Goal: Task Accomplishment & Management: Complete application form

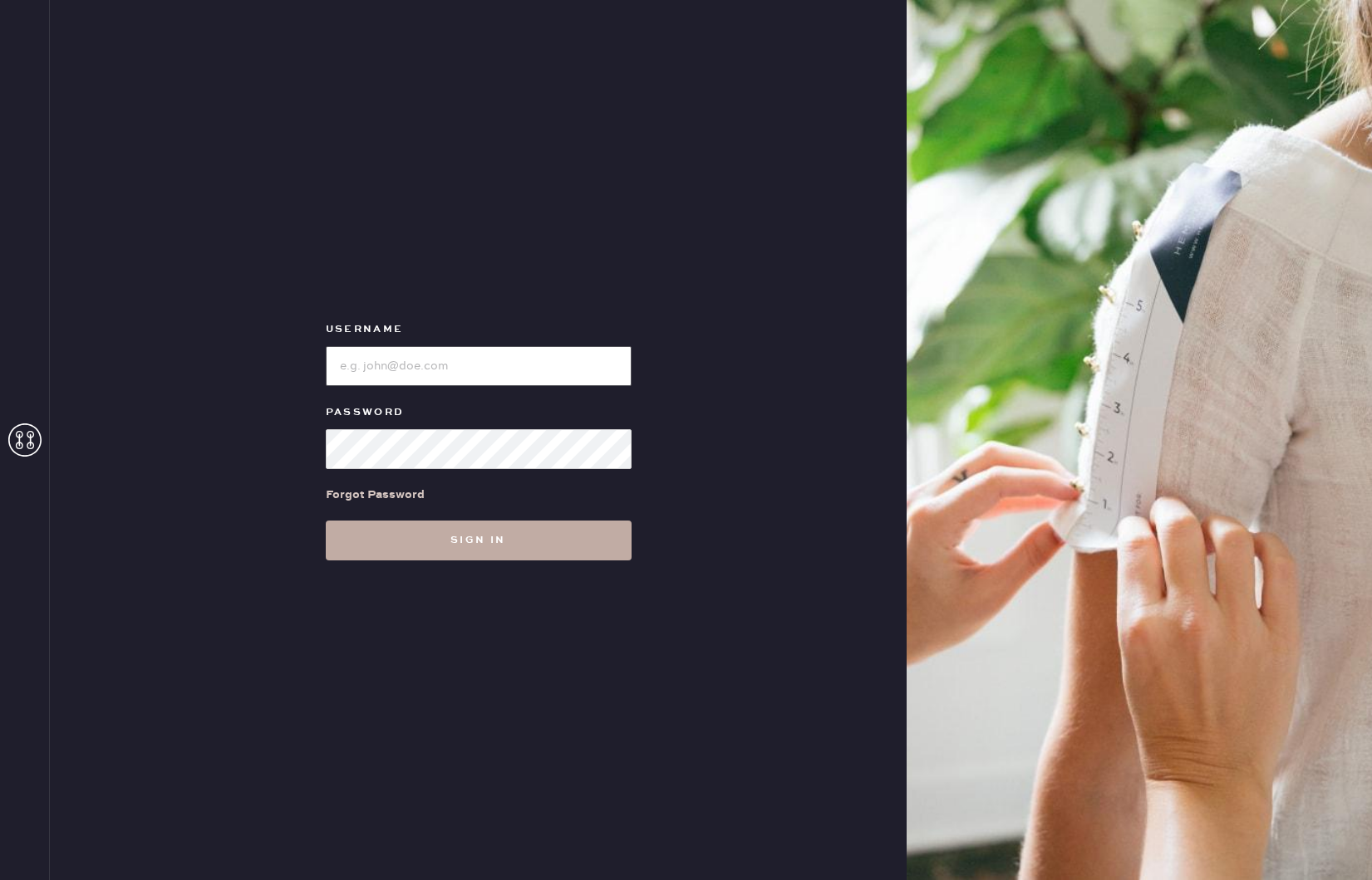
type input "reformationpaloalto"
click at [472, 538] on button "Sign in" at bounding box center [478, 541] width 305 height 40
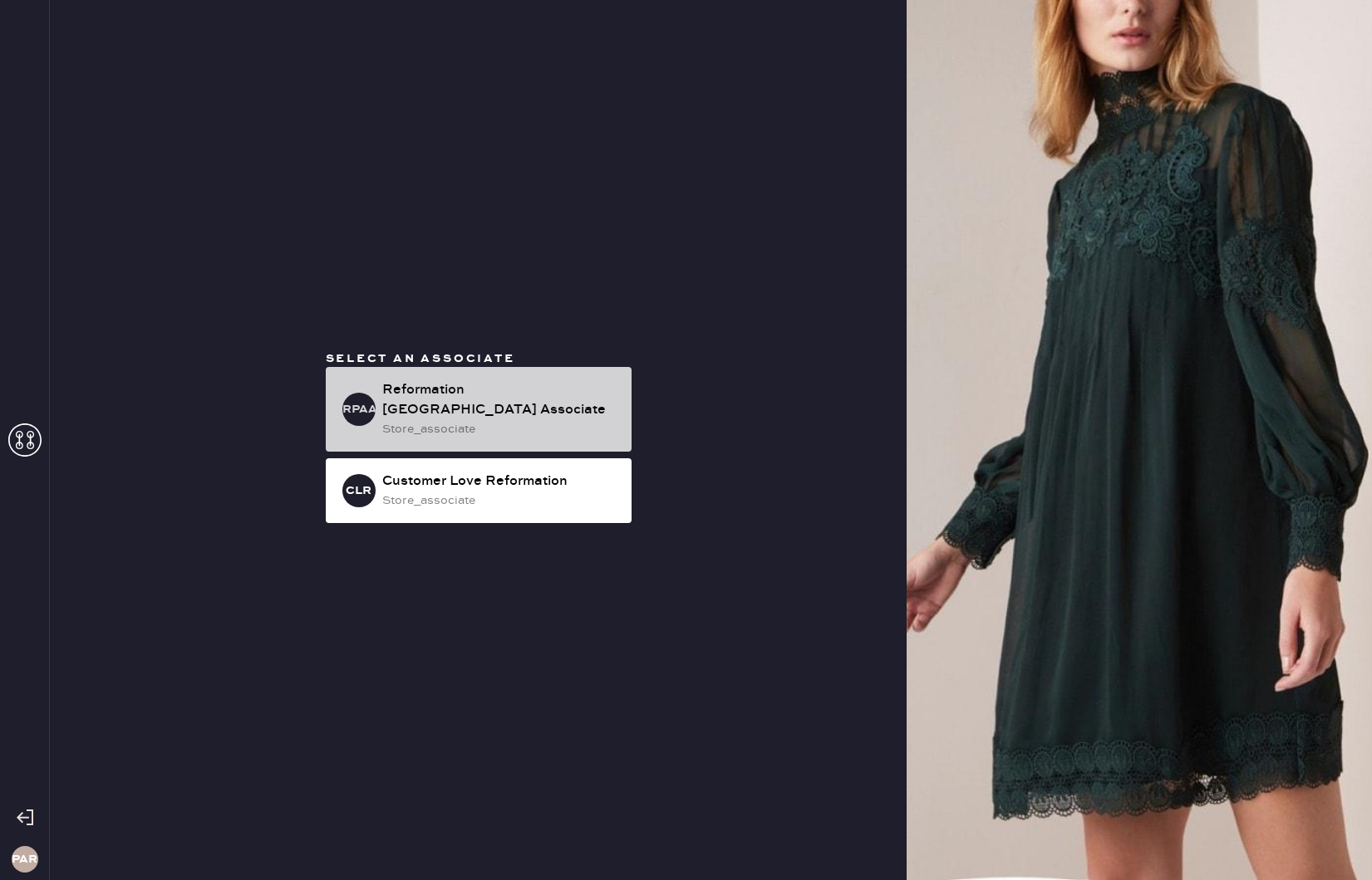
click at [493, 405] on div "Reformation [GEOGRAPHIC_DATA] Associate" at bounding box center [499, 400] width 236 height 40
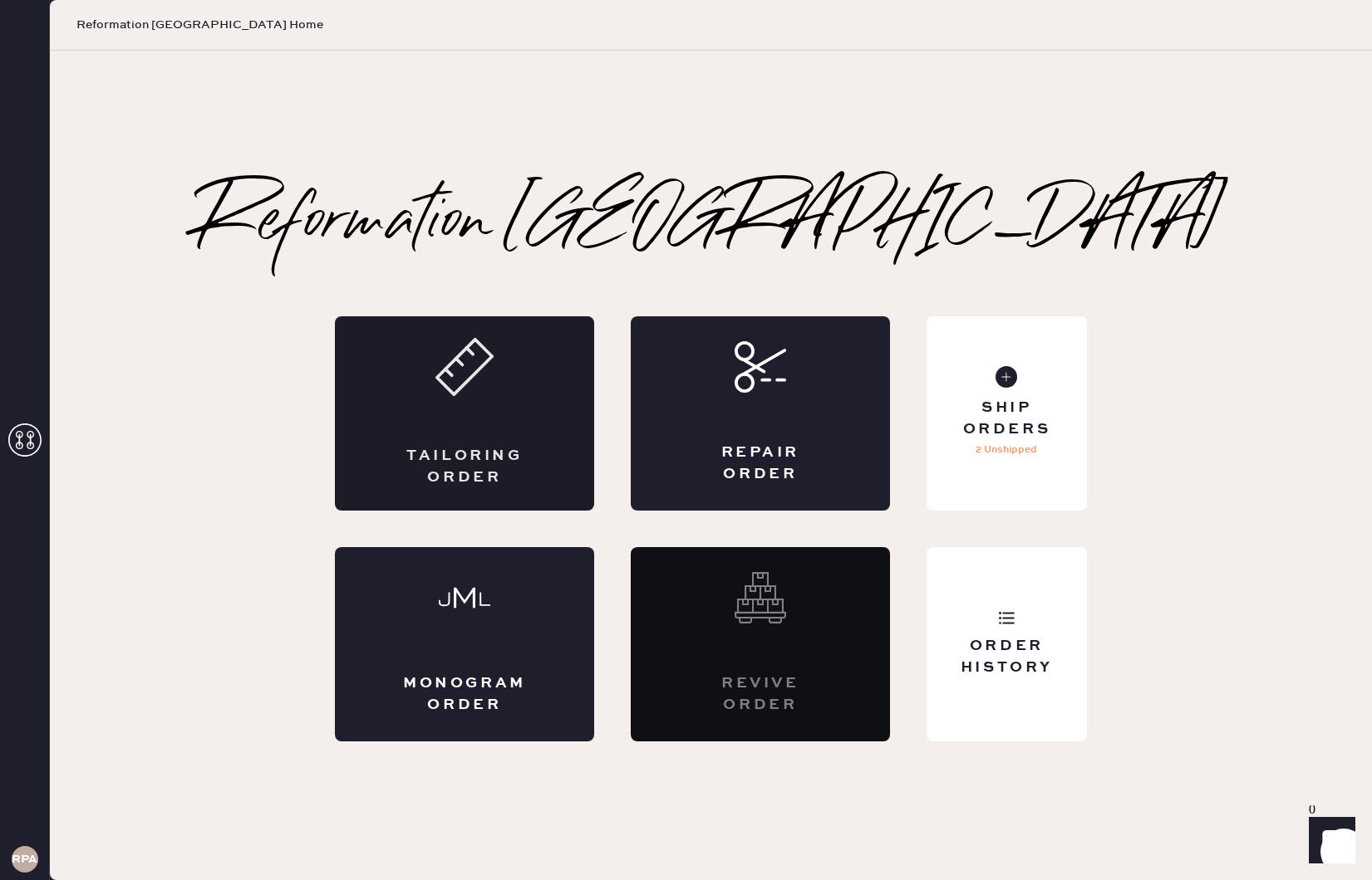
click at [497, 414] on div "Tailoring Order" at bounding box center [464, 414] width 259 height 195
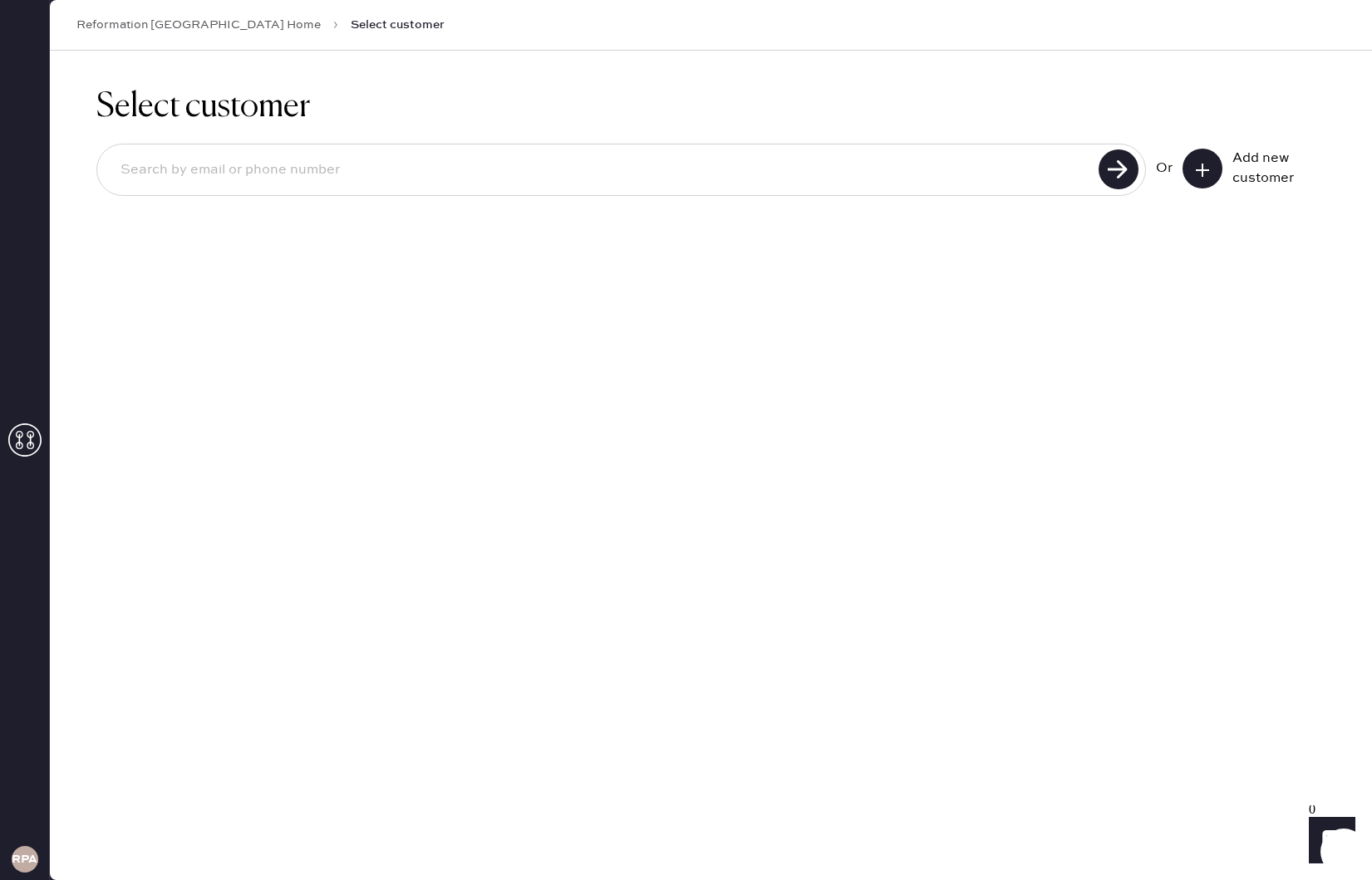
click at [415, 173] on input at bounding box center [600, 170] width 986 height 39
type input "[EMAIL_ADDRESS][DOMAIN_NAME]"
click at [1218, 168] on button at bounding box center [1202, 169] width 40 height 40
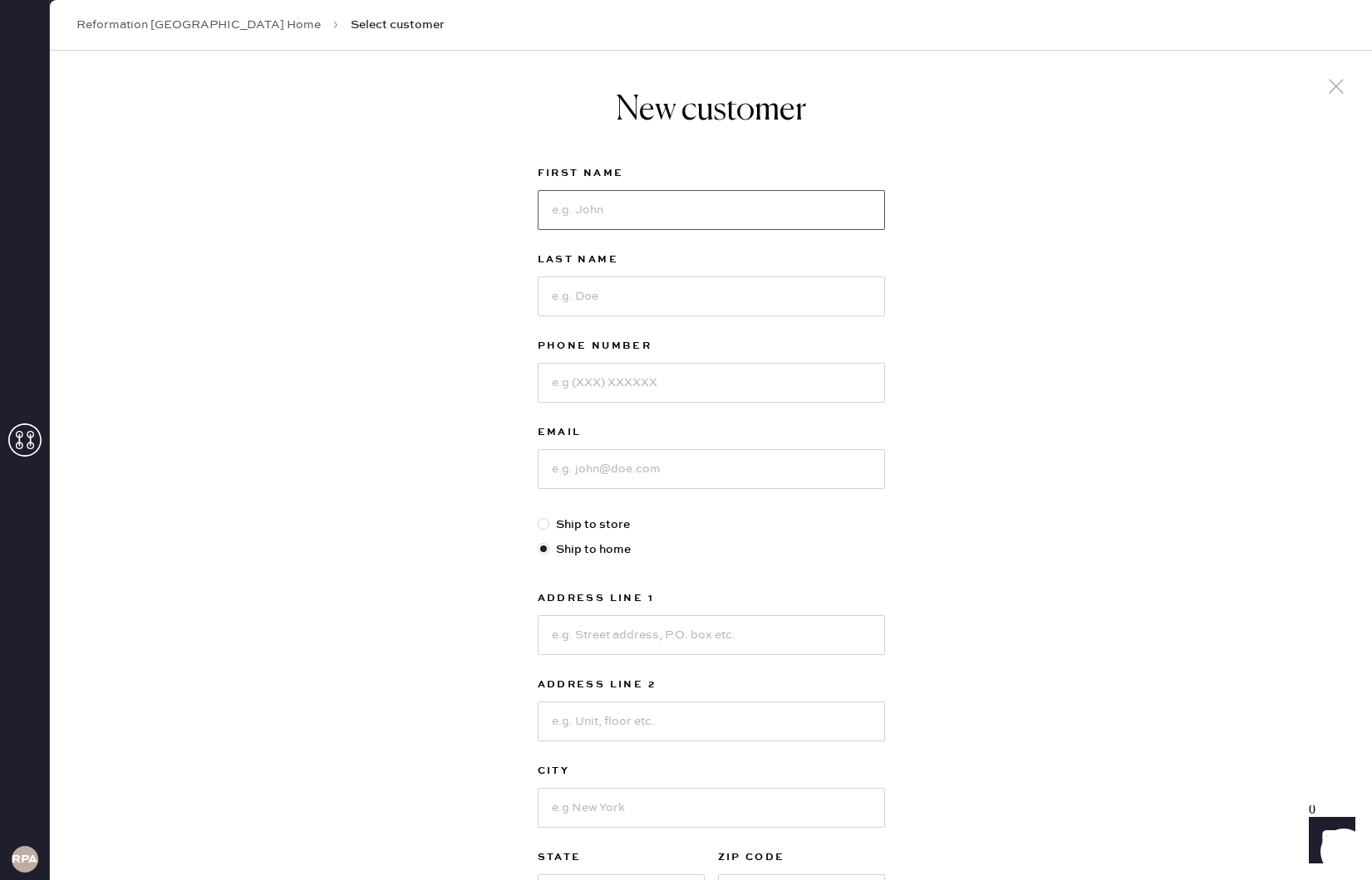
click at [757, 217] on input at bounding box center [712, 211] width 347 height 40
type input "[PERSON_NAME]"
type input "Lim"
click at [570, 393] on input at bounding box center [712, 383] width 347 height 40
type input "5"
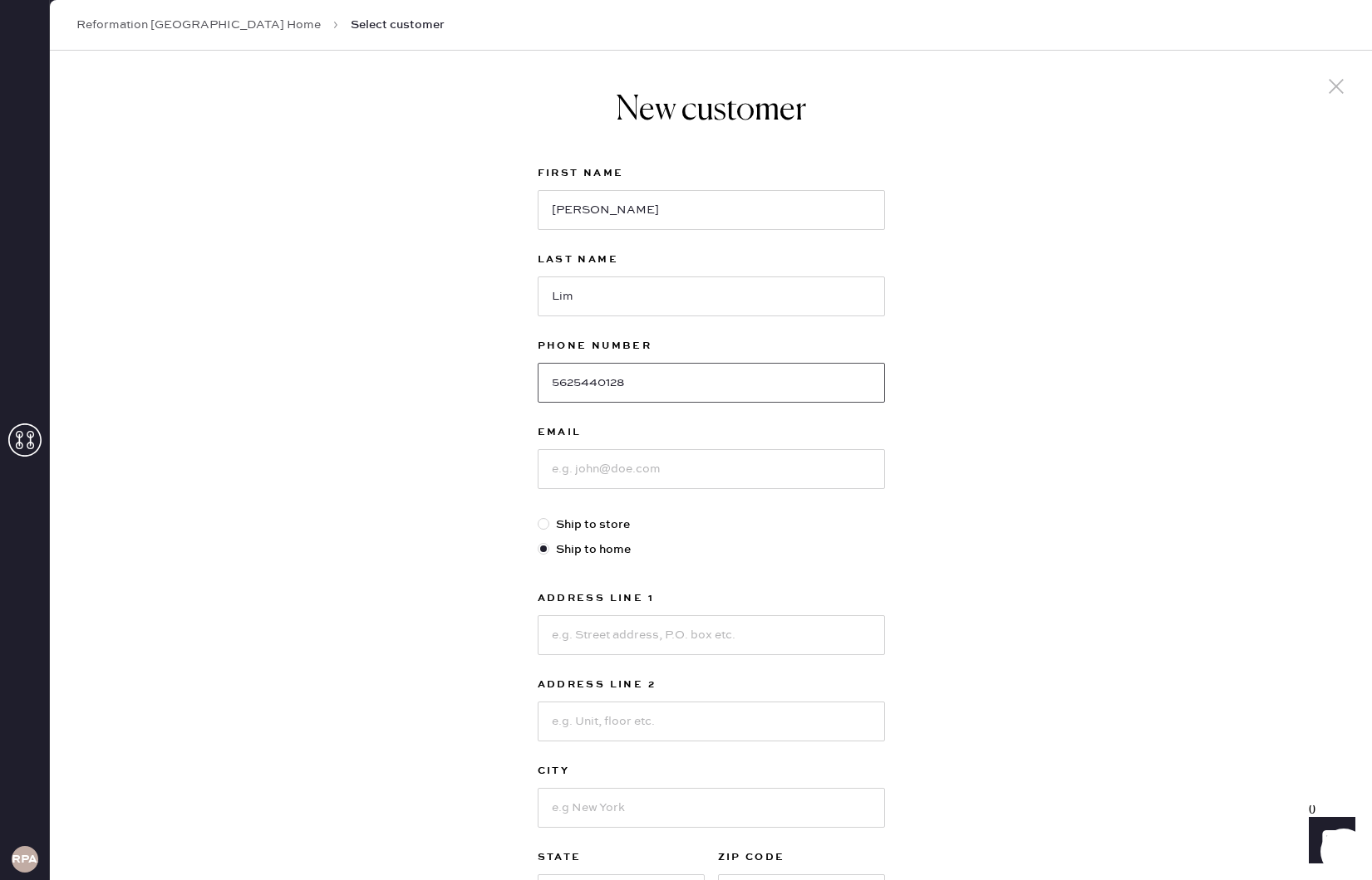
type input "5625440128"
click at [675, 476] on input at bounding box center [712, 470] width 347 height 40
type input "[EMAIL_ADDRESS][DOMAIN_NAME]"
drag, startPoint x: 401, startPoint y: 461, endPoint x: 415, endPoint y: 466, distance: 14.9
click at [400, 462] on div "New customer First Name [PERSON_NAME] Last Name [PERSON_NAME] Phone Number [PHO…" at bounding box center [710, 565] width 1322 height 1030
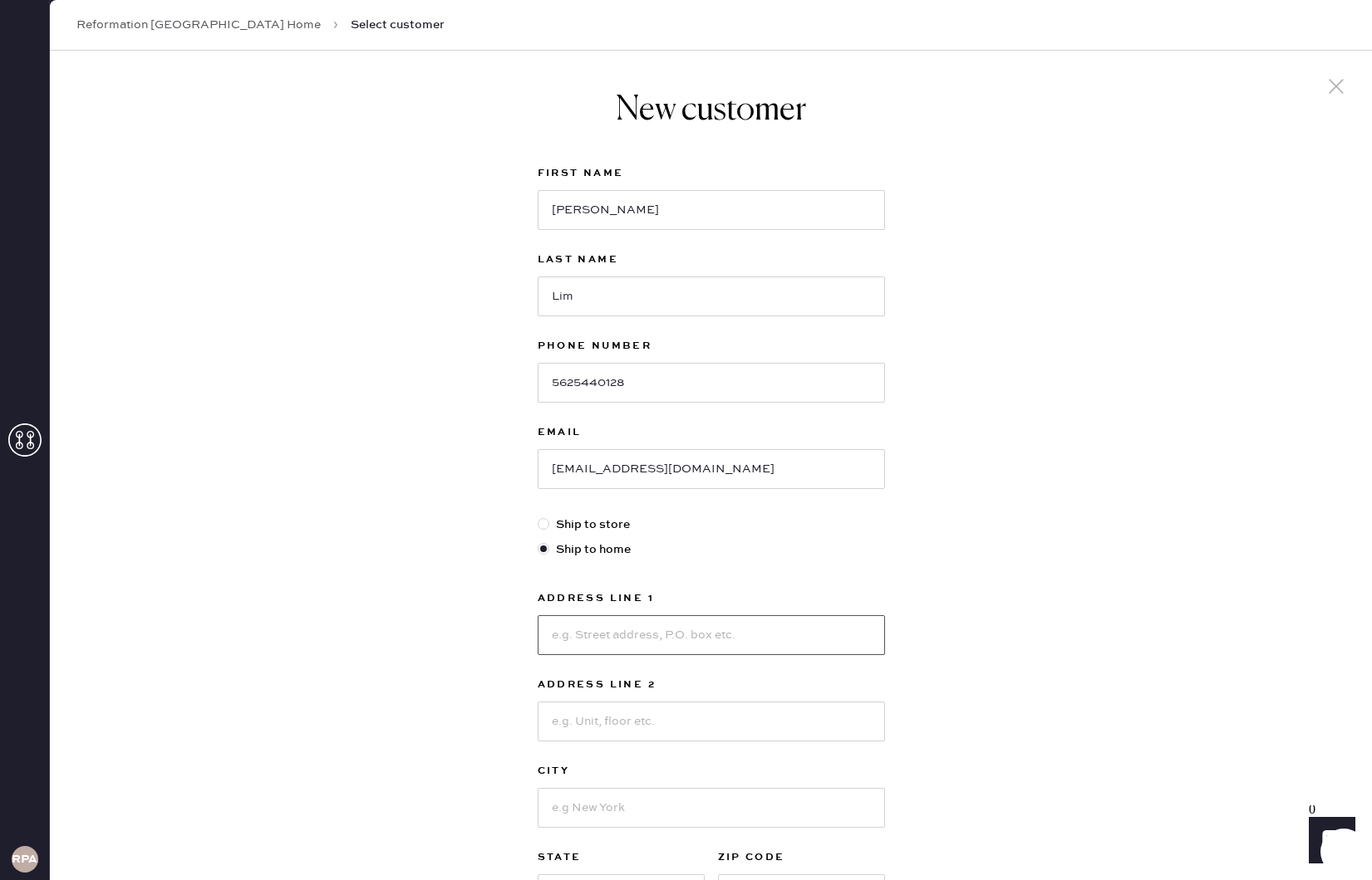
click at [597, 640] on input at bounding box center [712, 636] width 347 height 40
type input "[STREET_ADDRESS][US_STATE]"
click at [619, 714] on input at bounding box center [712, 722] width 347 height 40
type input "#302"
click at [418, 662] on div "New customer First Name [PERSON_NAME] Last Name [PERSON_NAME] Phone Number [PHO…" at bounding box center [710, 565] width 1322 height 1030
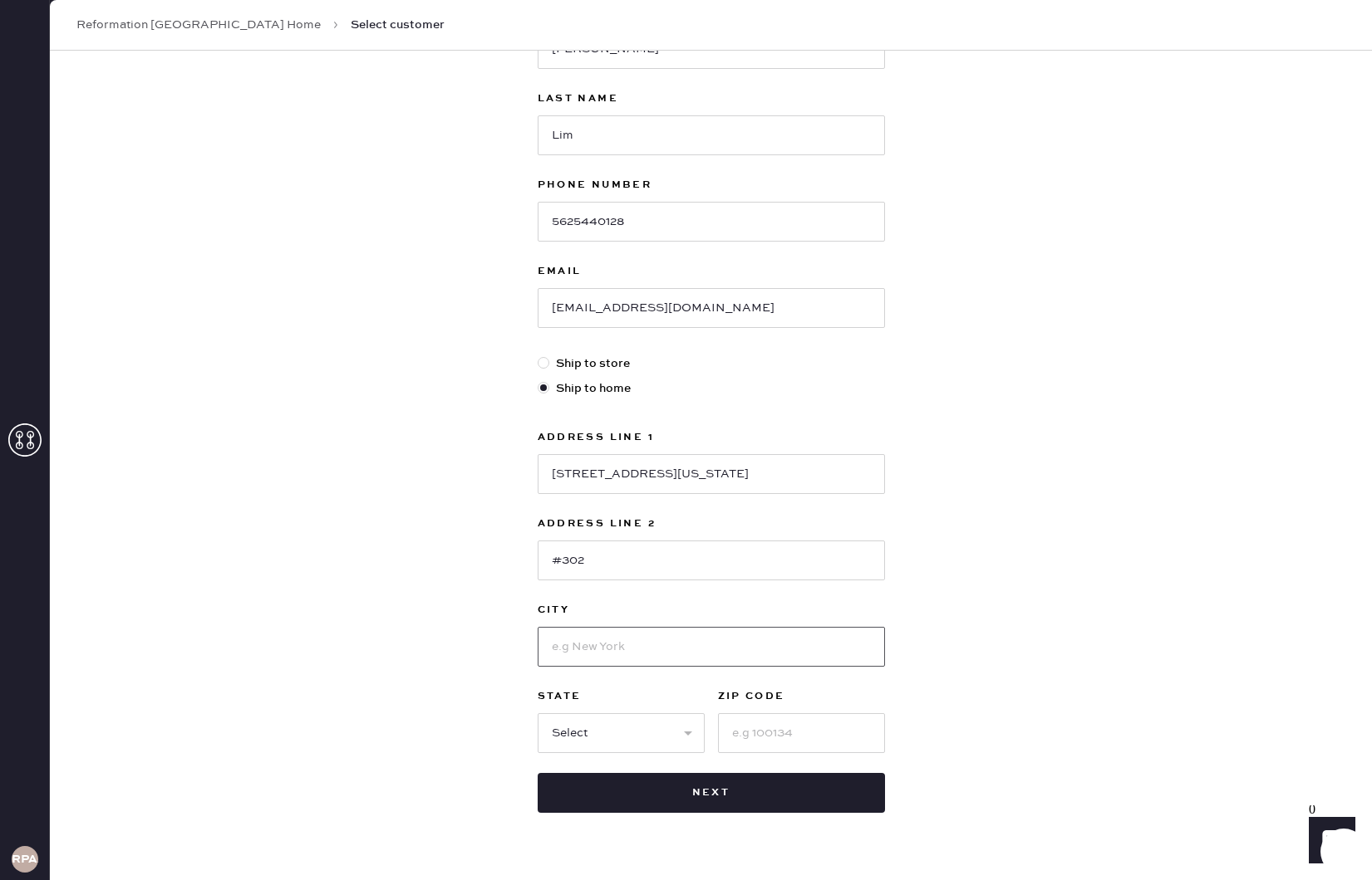
click at [613, 648] on input at bounding box center [712, 647] width 347 height 40
type input "[GEOGRAPHIC_DATA]"
click at [620, 723] on select "Select AK AL AR AZ CA CO CT [GEOGRAPHIC_DATA] DE FL [GEOGRAPHIC_DATA] HI [GEOGR…" at bounding box center [621, 735] width 167 height 40
select select "CA"
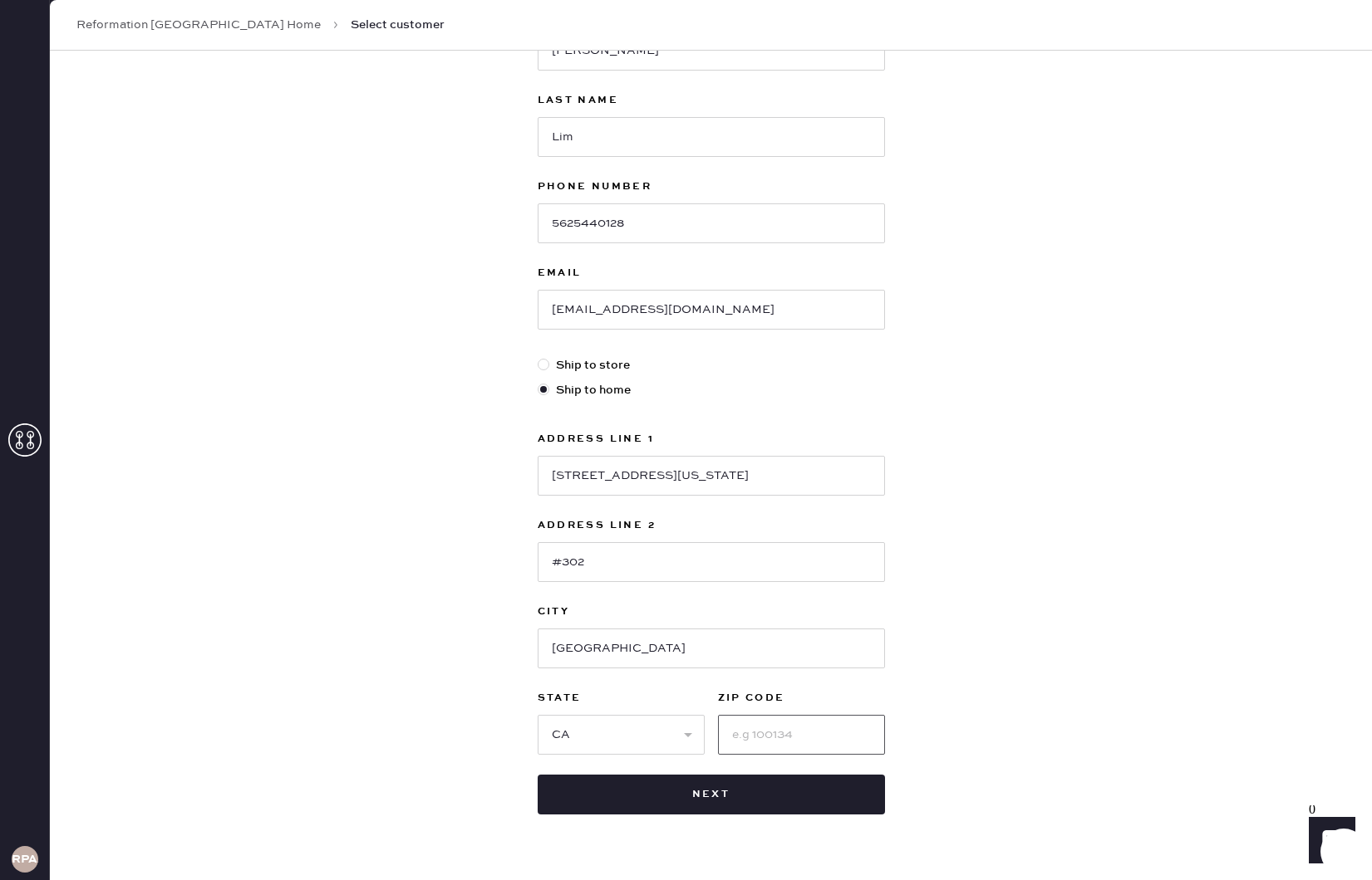
click at [752, 730] on input at bounding box center [801, 735] width 167 height 40
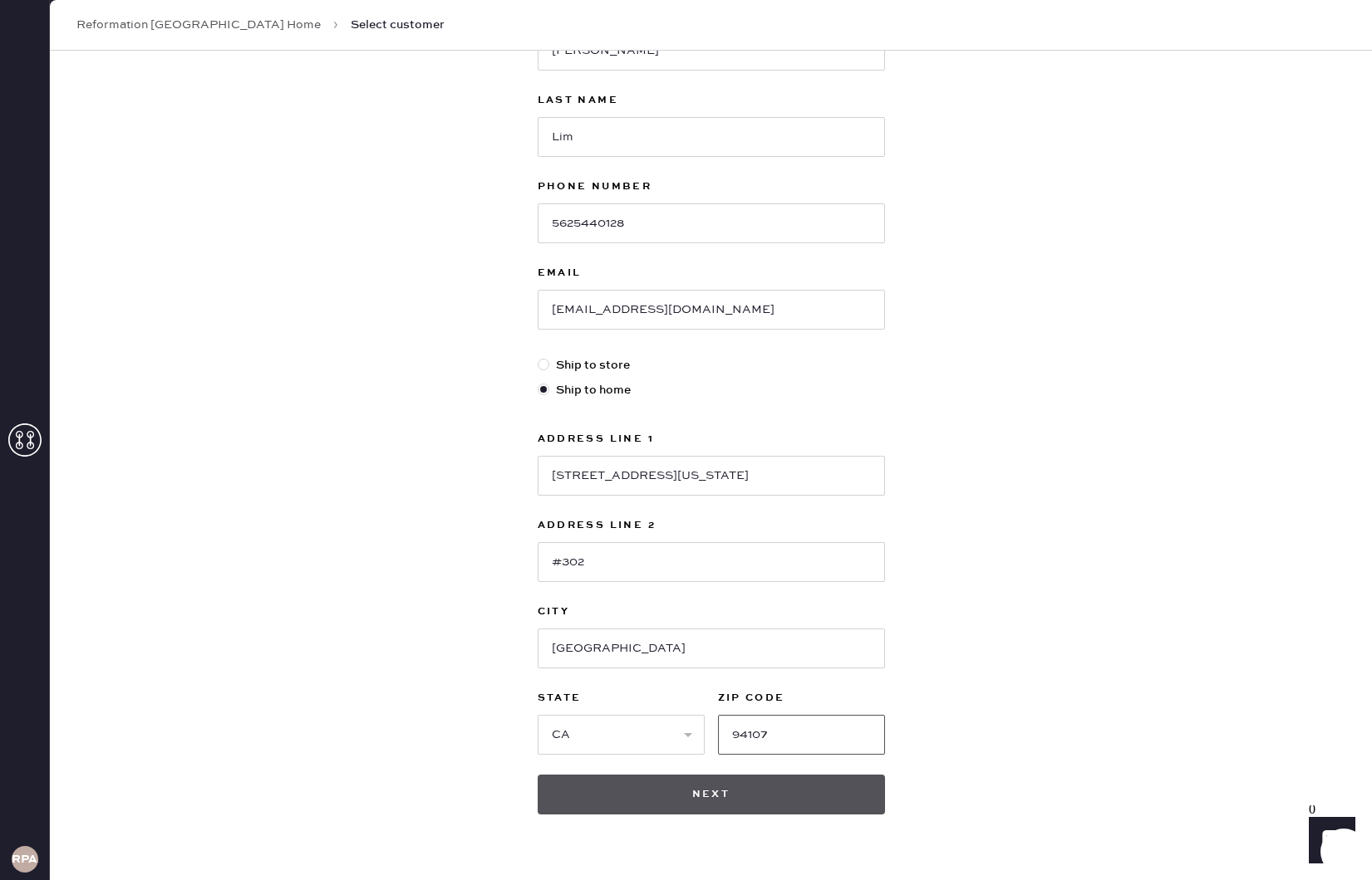
type input "94107"
click at [748, 788] on button "Next" at bounding box center [712, 795] width 347 height 40
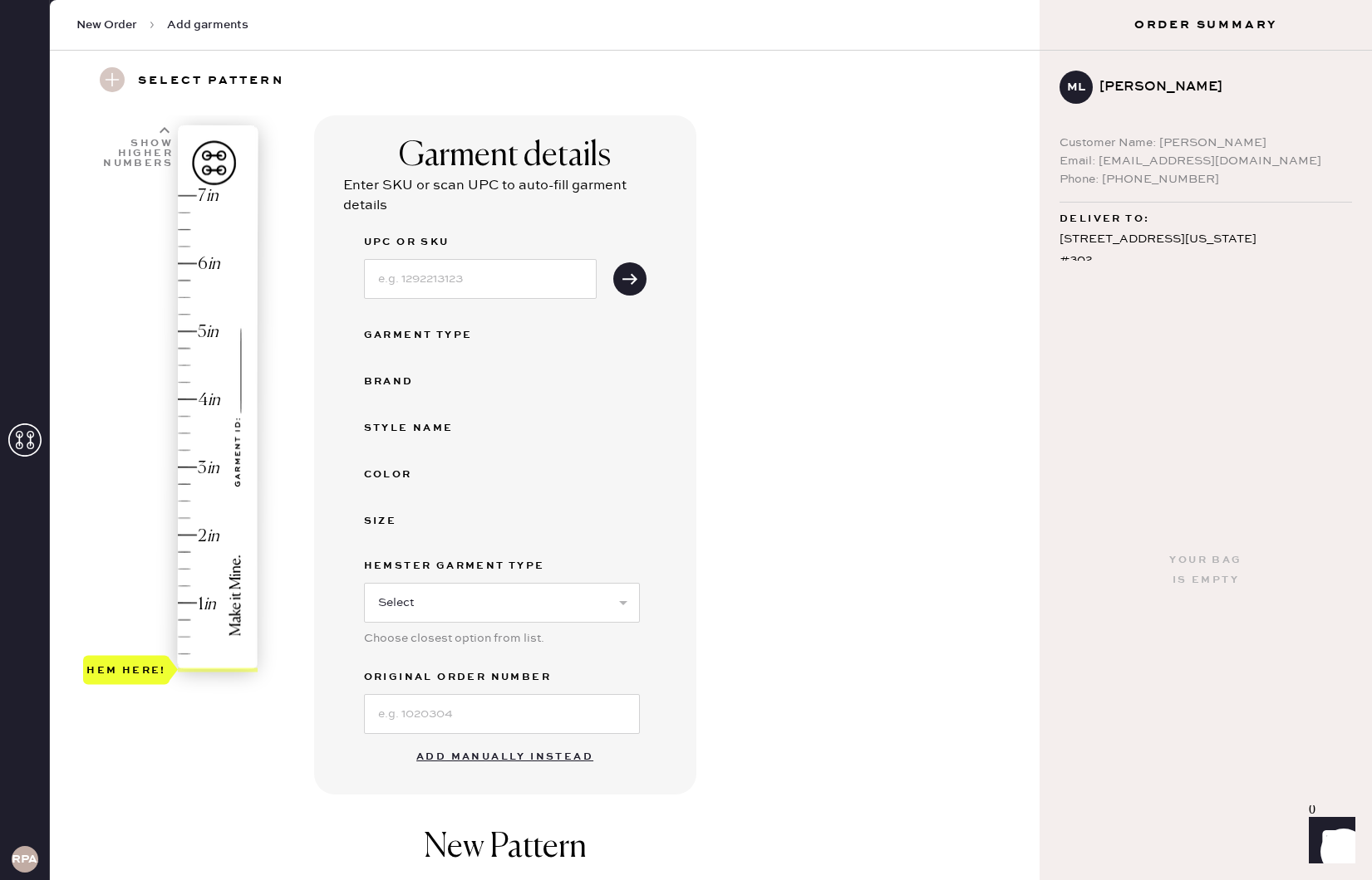
scroll to position [56, 0]
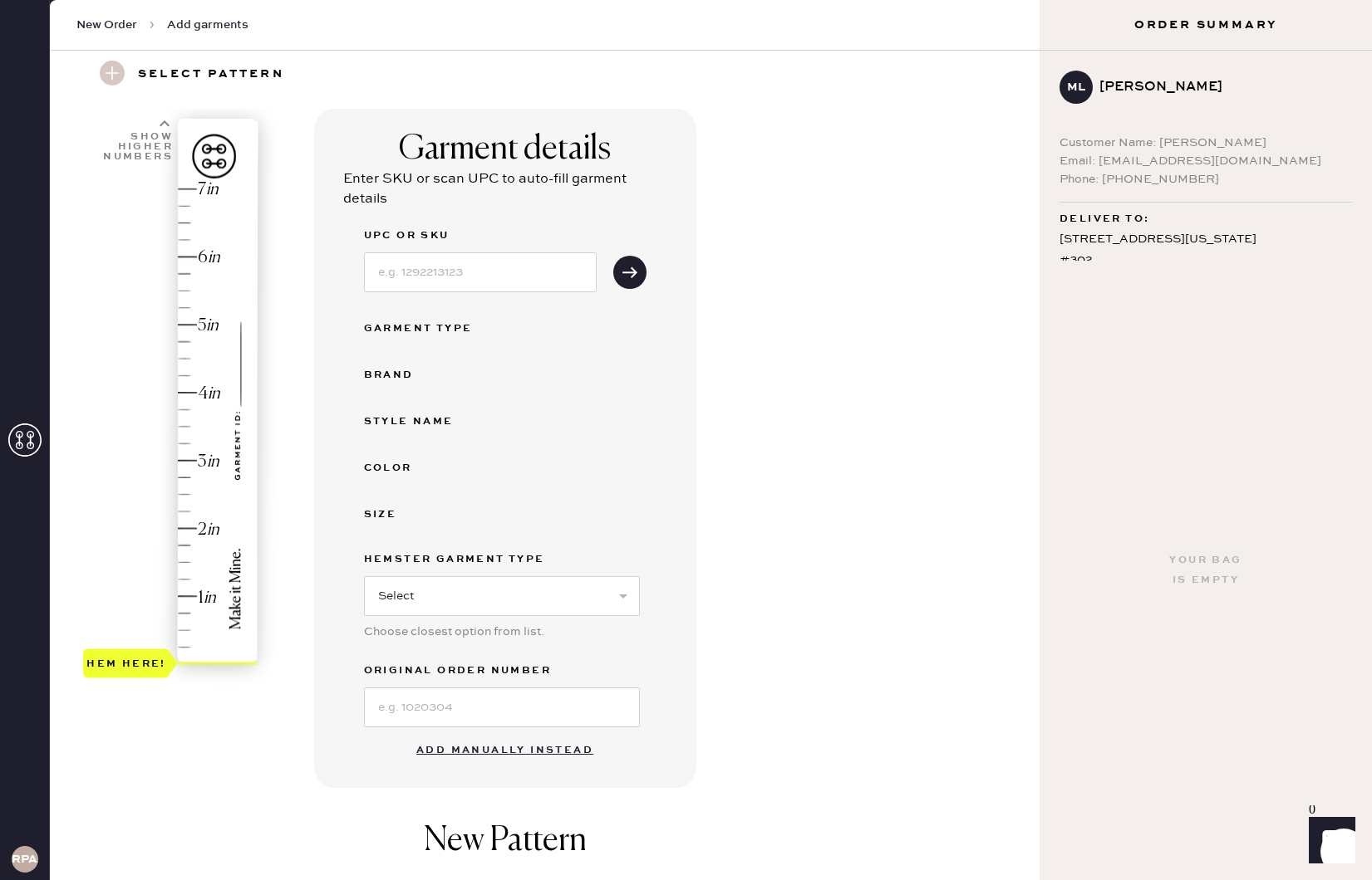
click at [447, 758] on button "Add manually instead" at bounding box center [504, 751] width 197 height 34
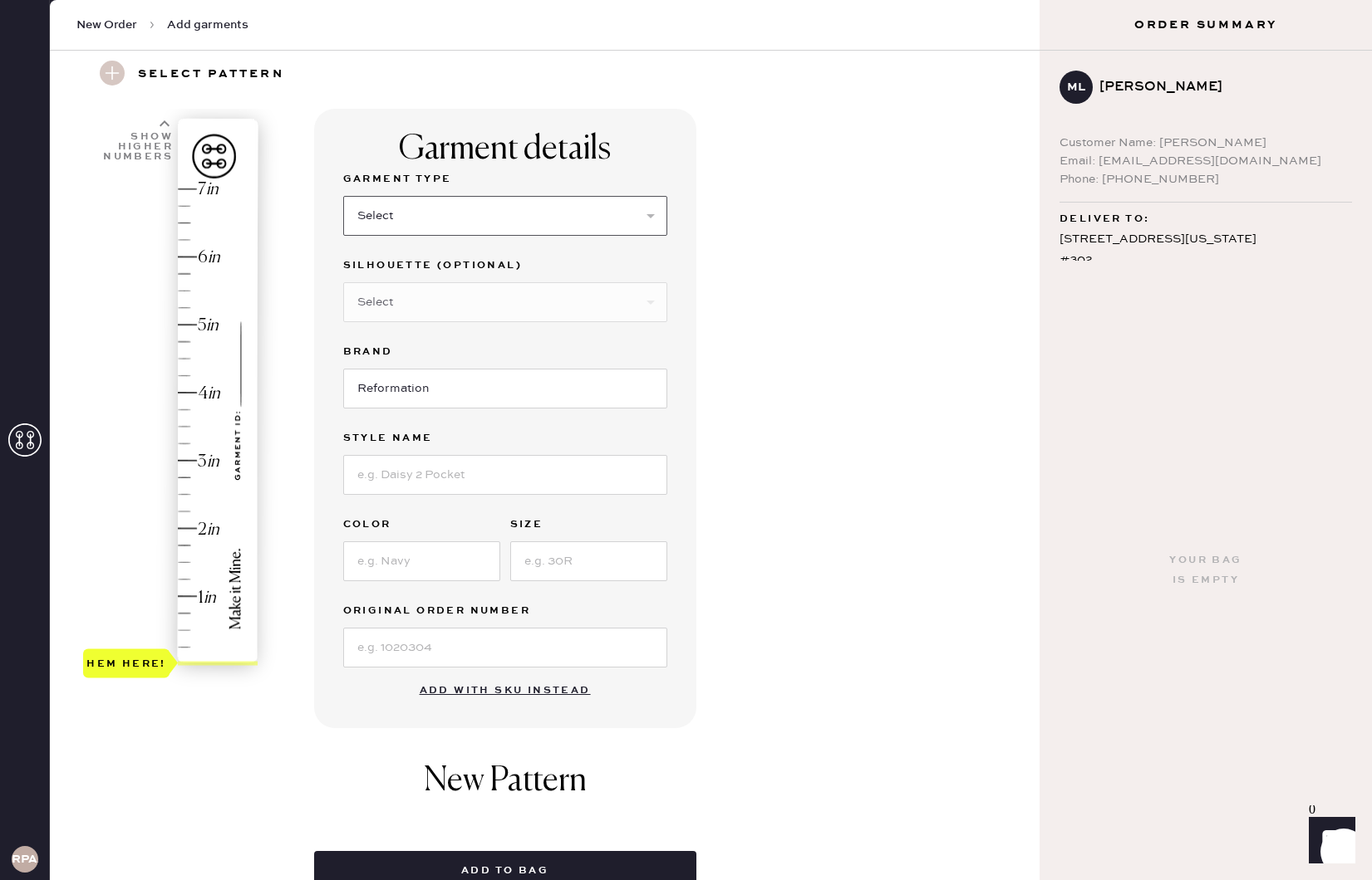
click at [467, 214] on select "Select Basic Skirt Jeans Leggings Pants Shorts Basic Sleeved Dress Basic Sleeve…" at bounding box center [505, 216] width 324 height 40
select select "2"
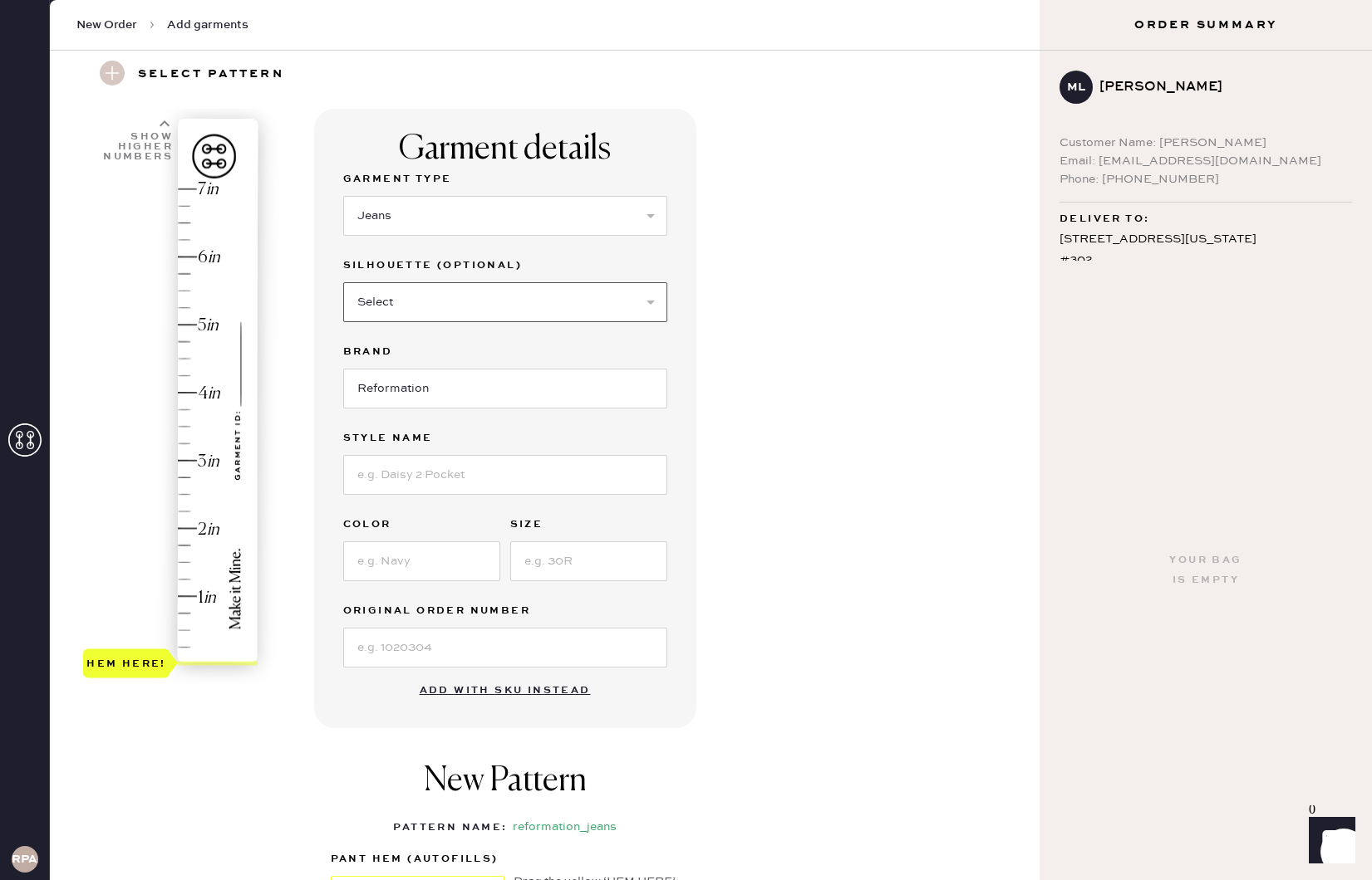
click at [437, 302] on select "Select Shorts Cropped Flare Boot Cut Straight Skinny Other" at bounding box center [505, 303] width 324 height 40
click at [444, 303] on select "Select Shorts Cropped Flare Boot Cut Straight Skinny Other" at bounding box center [505, 303] width 324 height 40
select select "other"
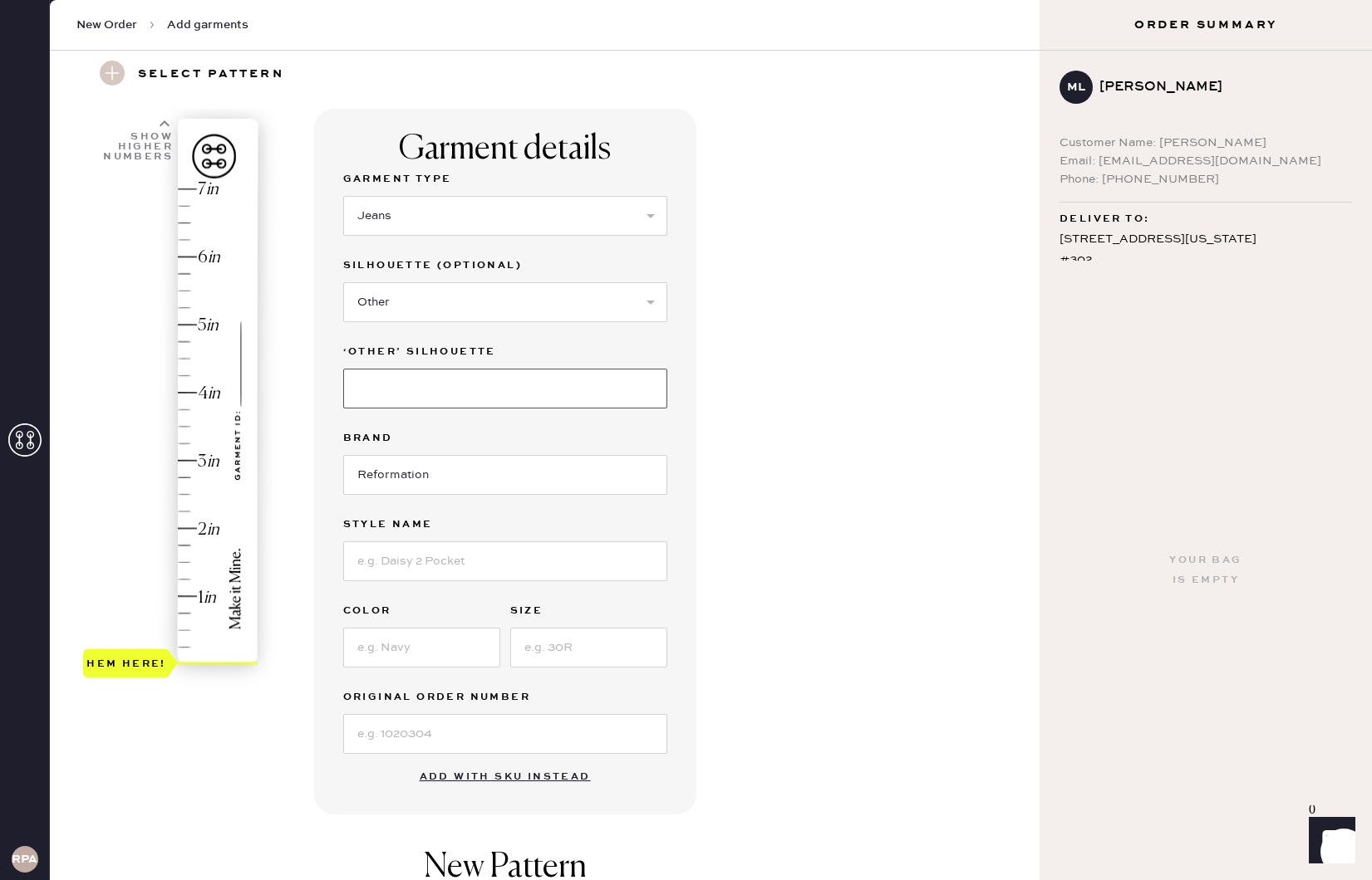
click at [441, 385] on input at bounding box center [505, 389] width 324 height 40
type input "Wide Leg"
click at [407, 558] on input at bounding box center [505, 562] width 324 height 40
type input "[PERSON_NAME] Rise Slouchy Wide Legs Jeans"
click at [466, 636] on input at bounding box center [421, 648] width 157 height 40
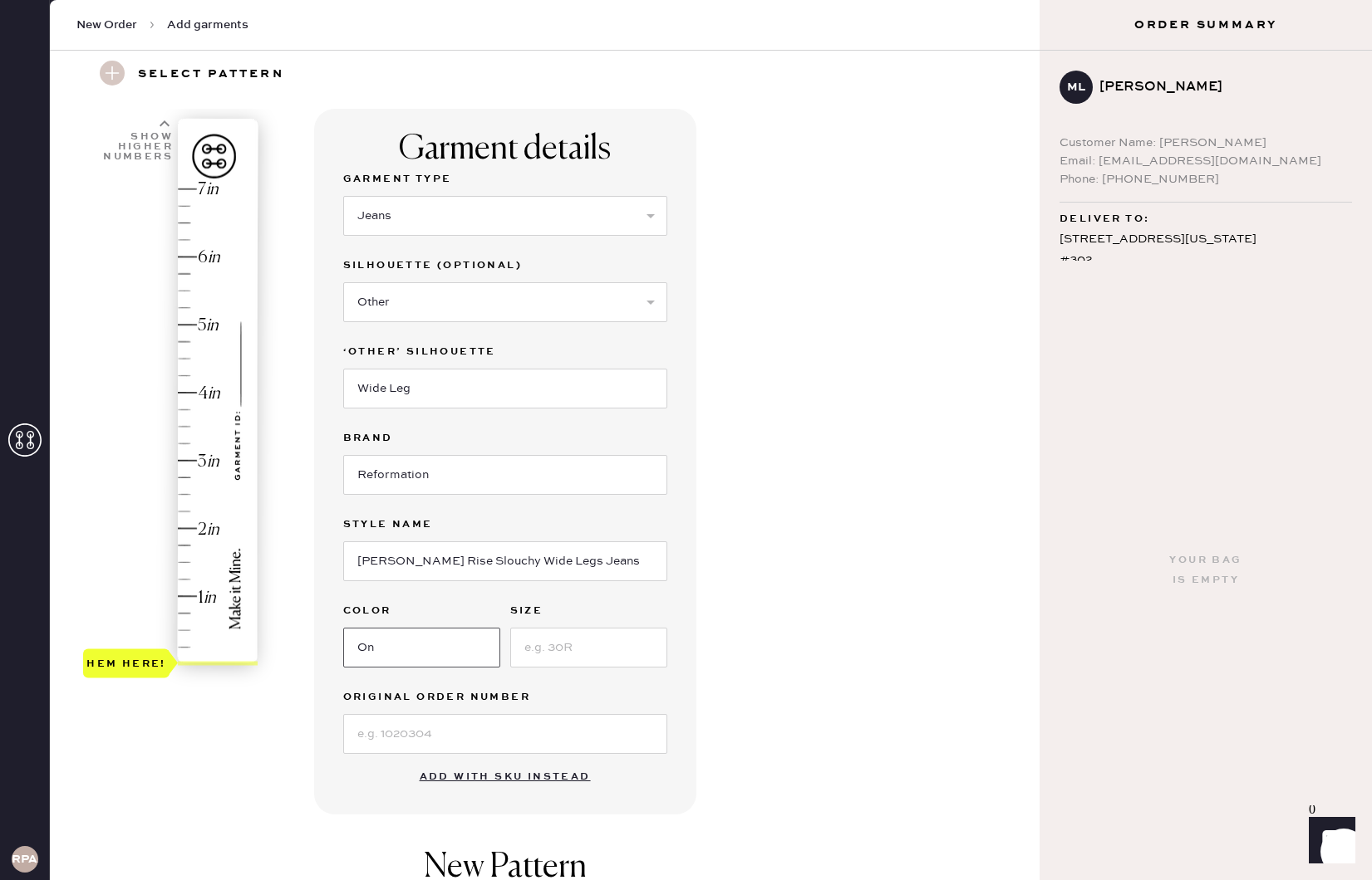
type input "Ondine"
click at [566, 650] on input at bounding box center [588, 648] width 157 height 40
type input "26"
click at [708, 648] on div "Garment details Garment Type Select Basic Skirt Jeans Leggings Pants Shorts Bas…" at bounding box center [670, 624] width 712 height 1030
click at [545, 724] on input at bounding box center [505, 734] width 324 height 40
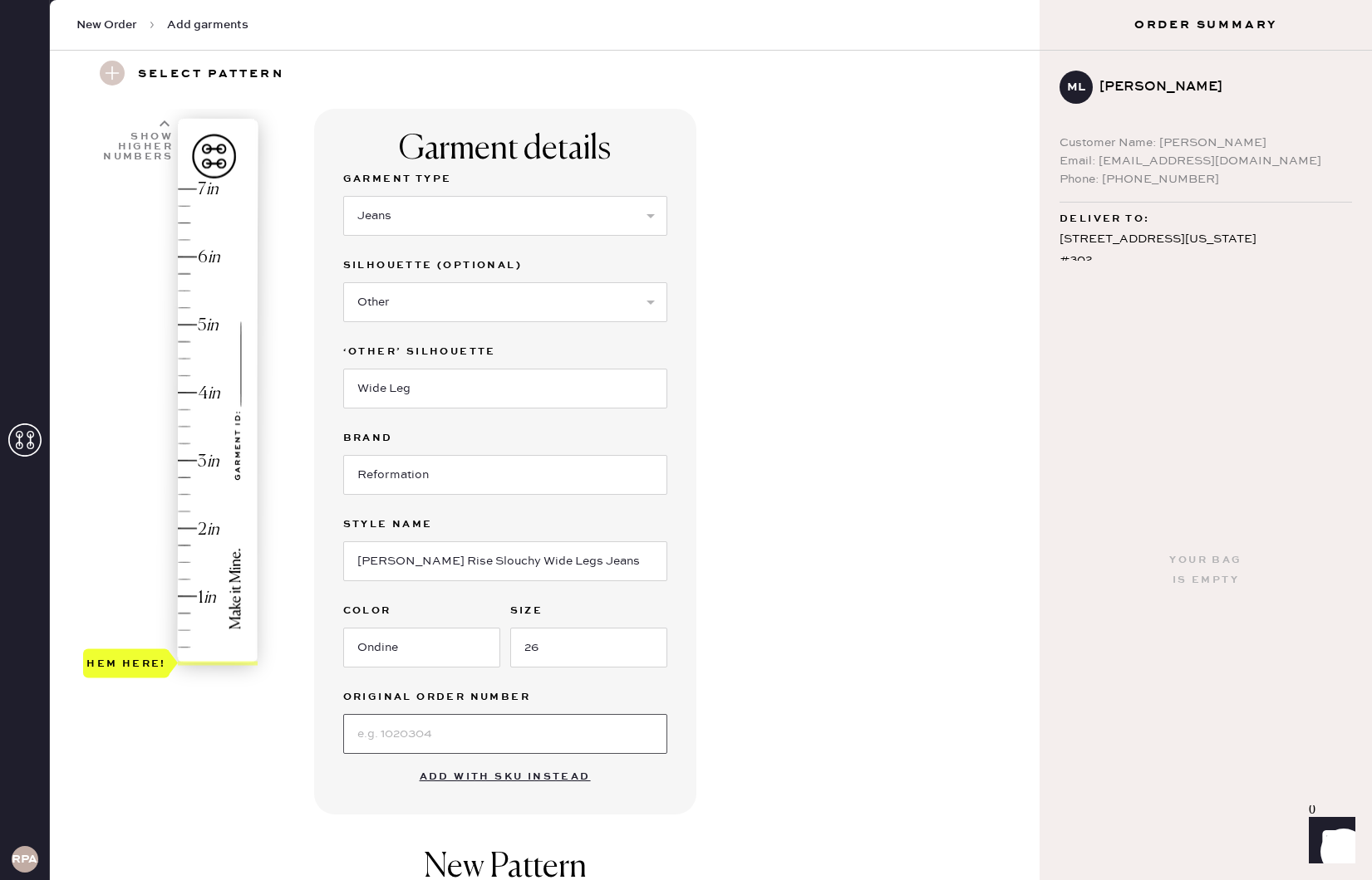
paste input "#S30423060"
type input "#S30423060"
click at [799, 674] on div "Garment details Garment Type Select Basic Skirt Jeans Leggings Pants Shorts Bas…" at bounding box center [670, 624] width 712 height 1030
type input "2"
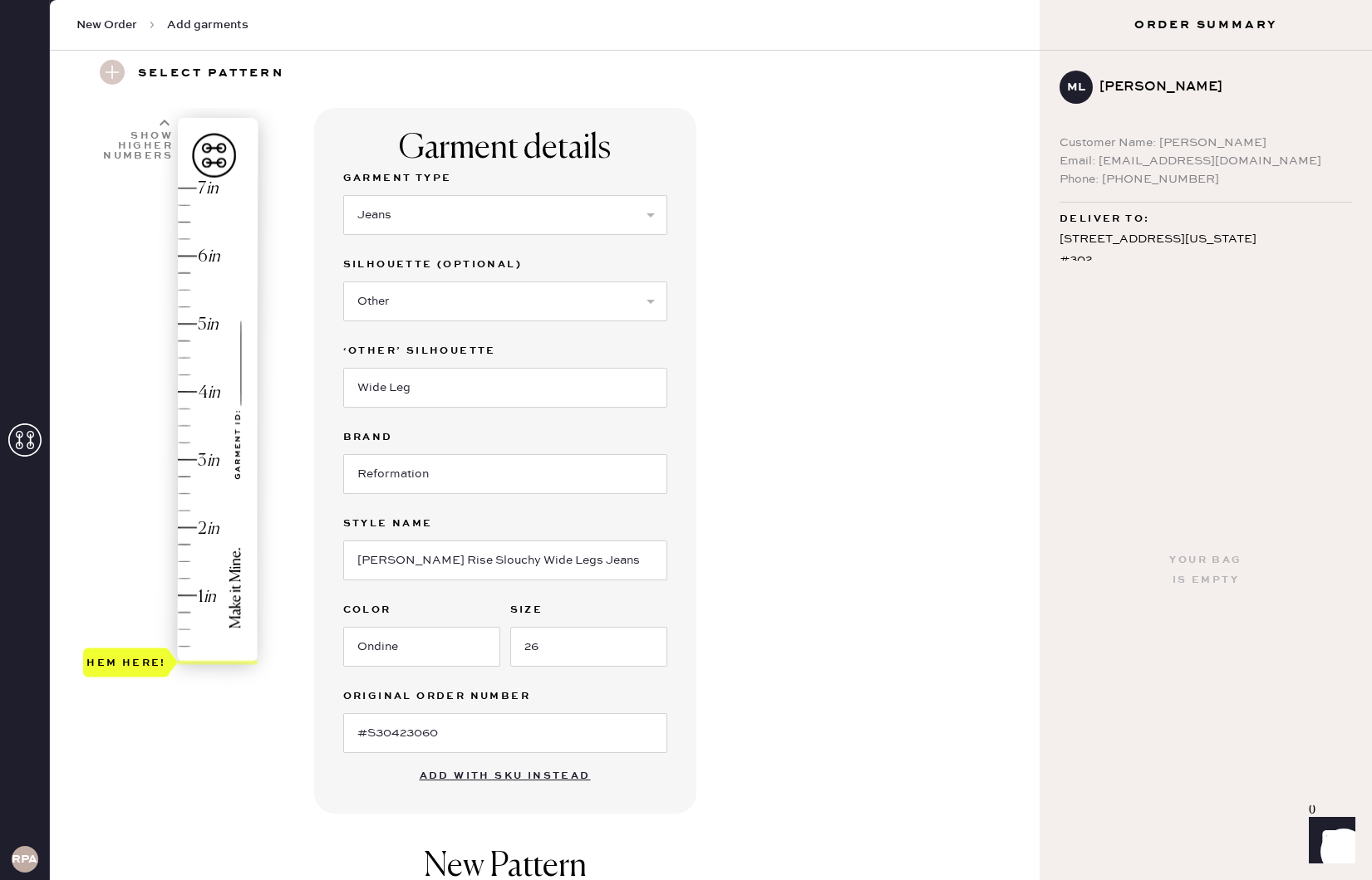
click at [195, 526] on div "Hem here!" at bounding box center [171, 426] width 177 height 490
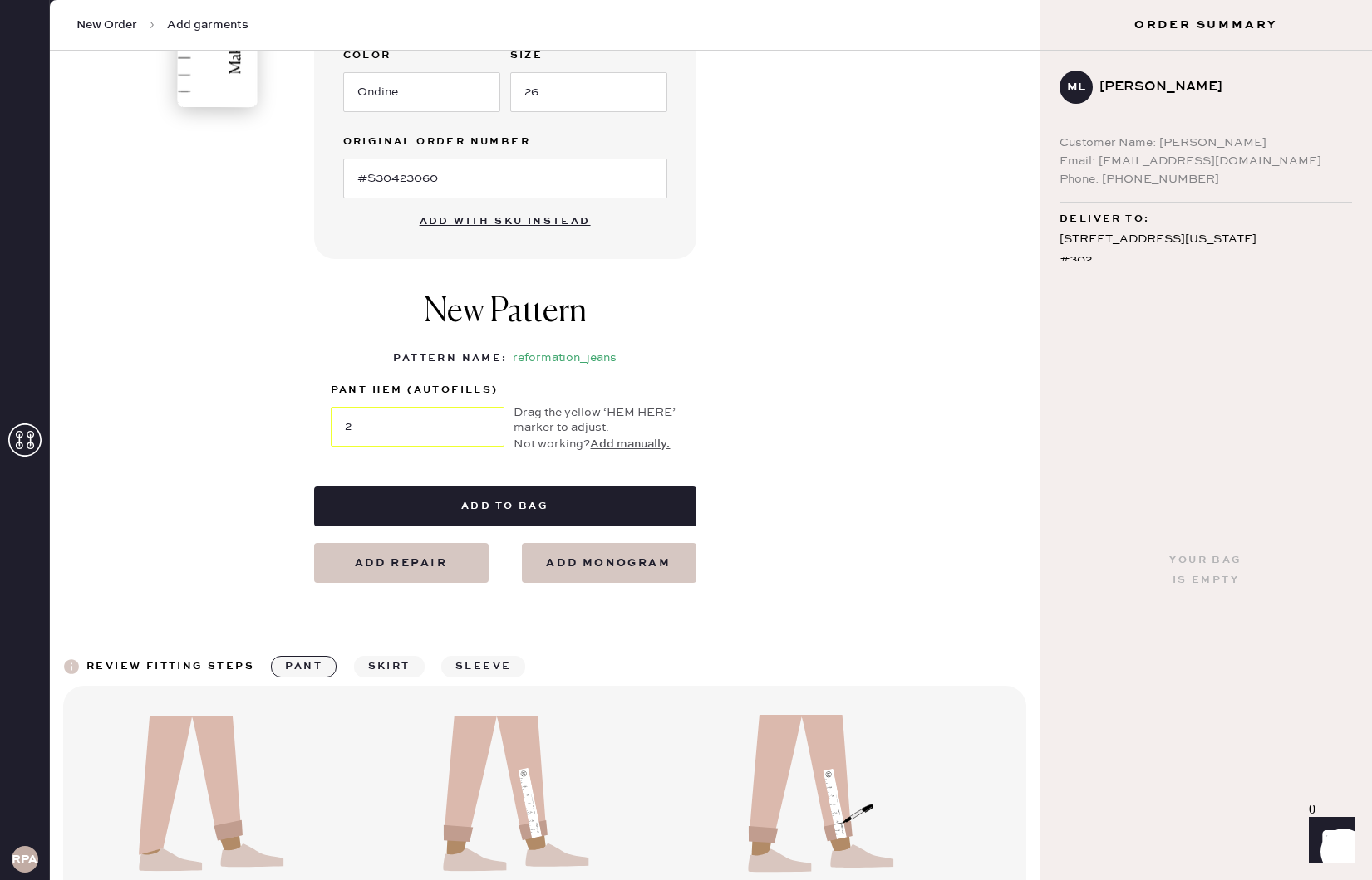
scroll to position [614, 0]
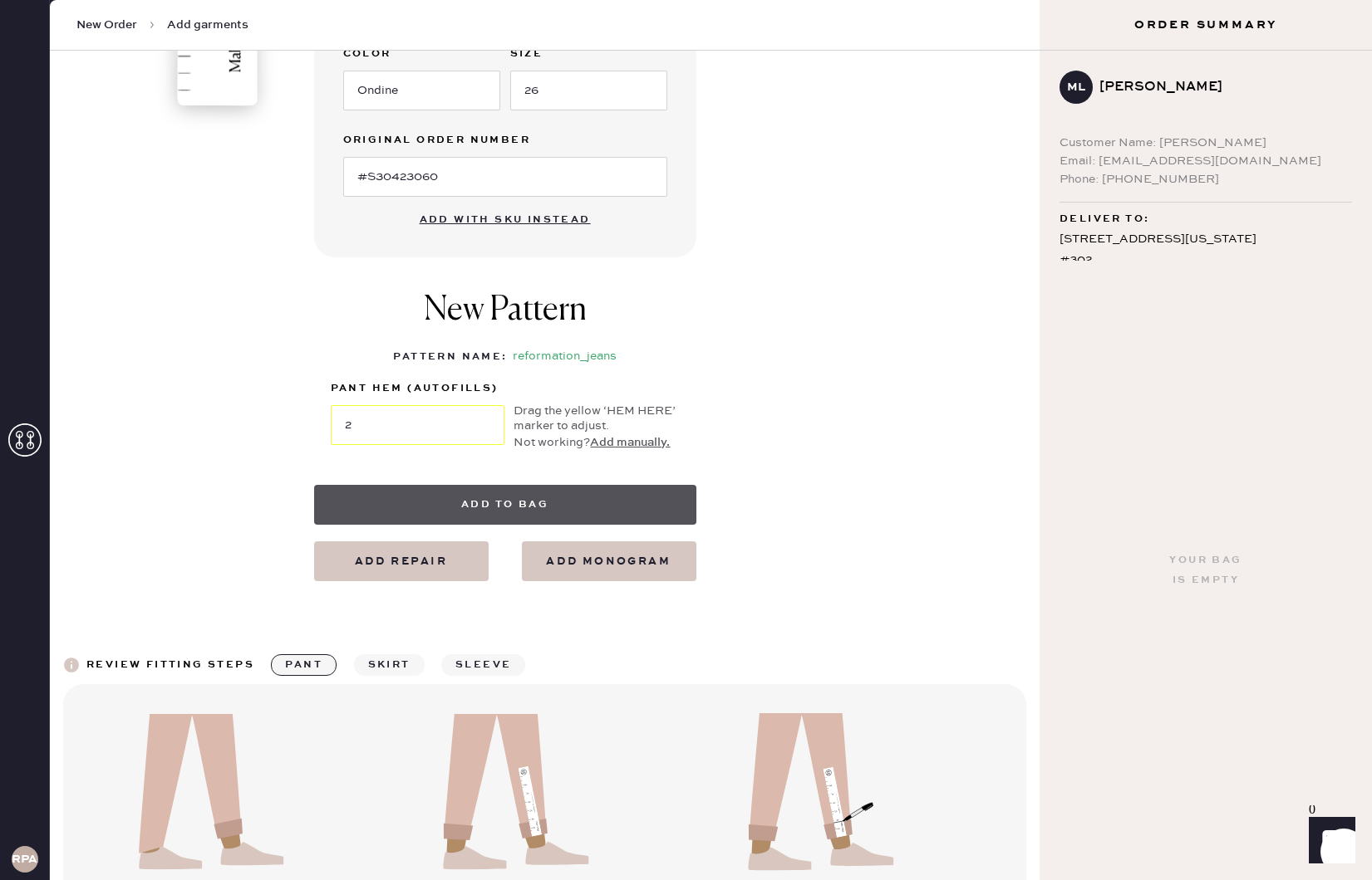
click at [469, 504] on button "Add to bag" at bounding box center [504, 505] width 382 height 40
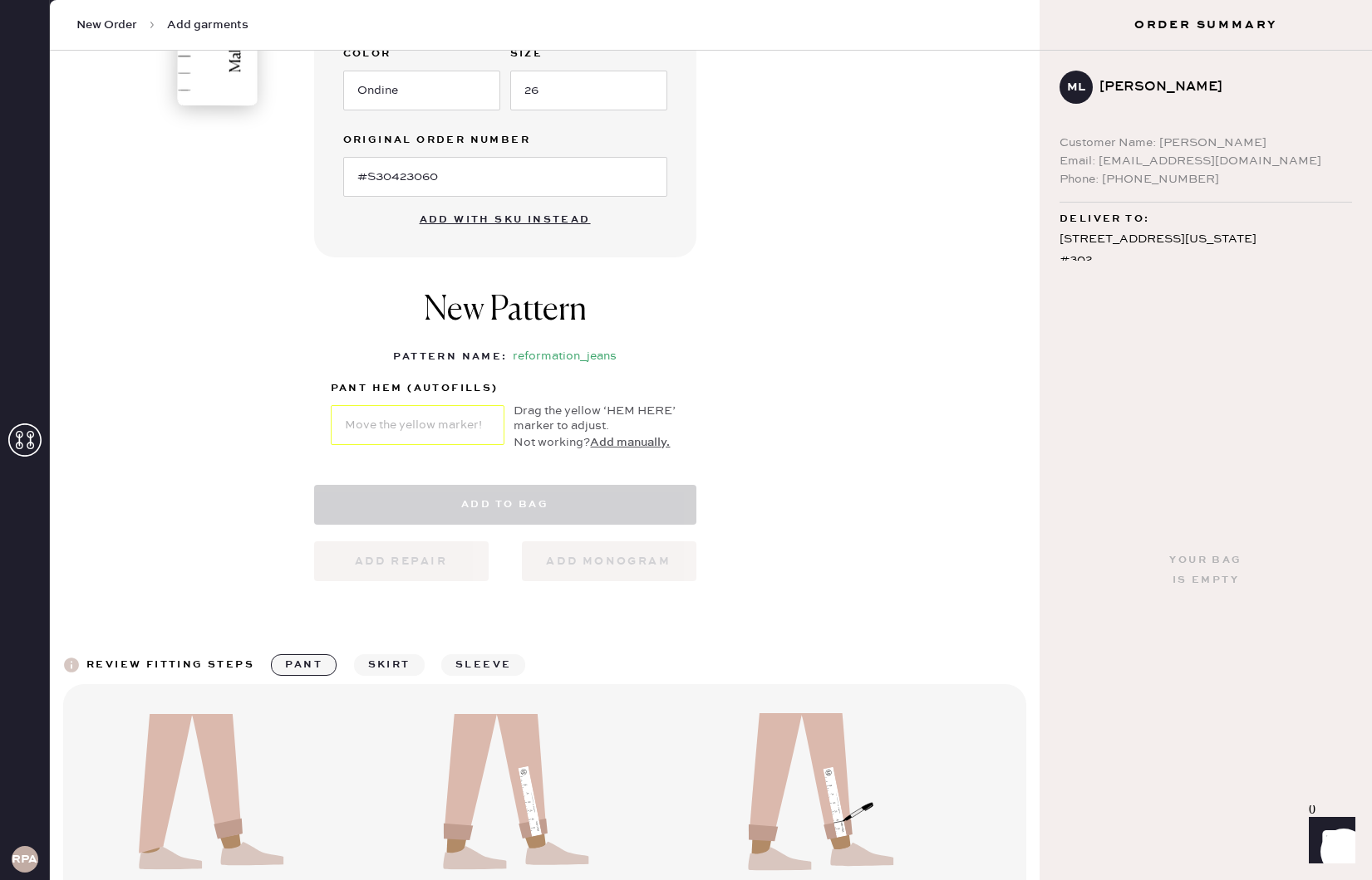
select select "2"
